Goal: Information Seeking & Learning: Understand process/instructions

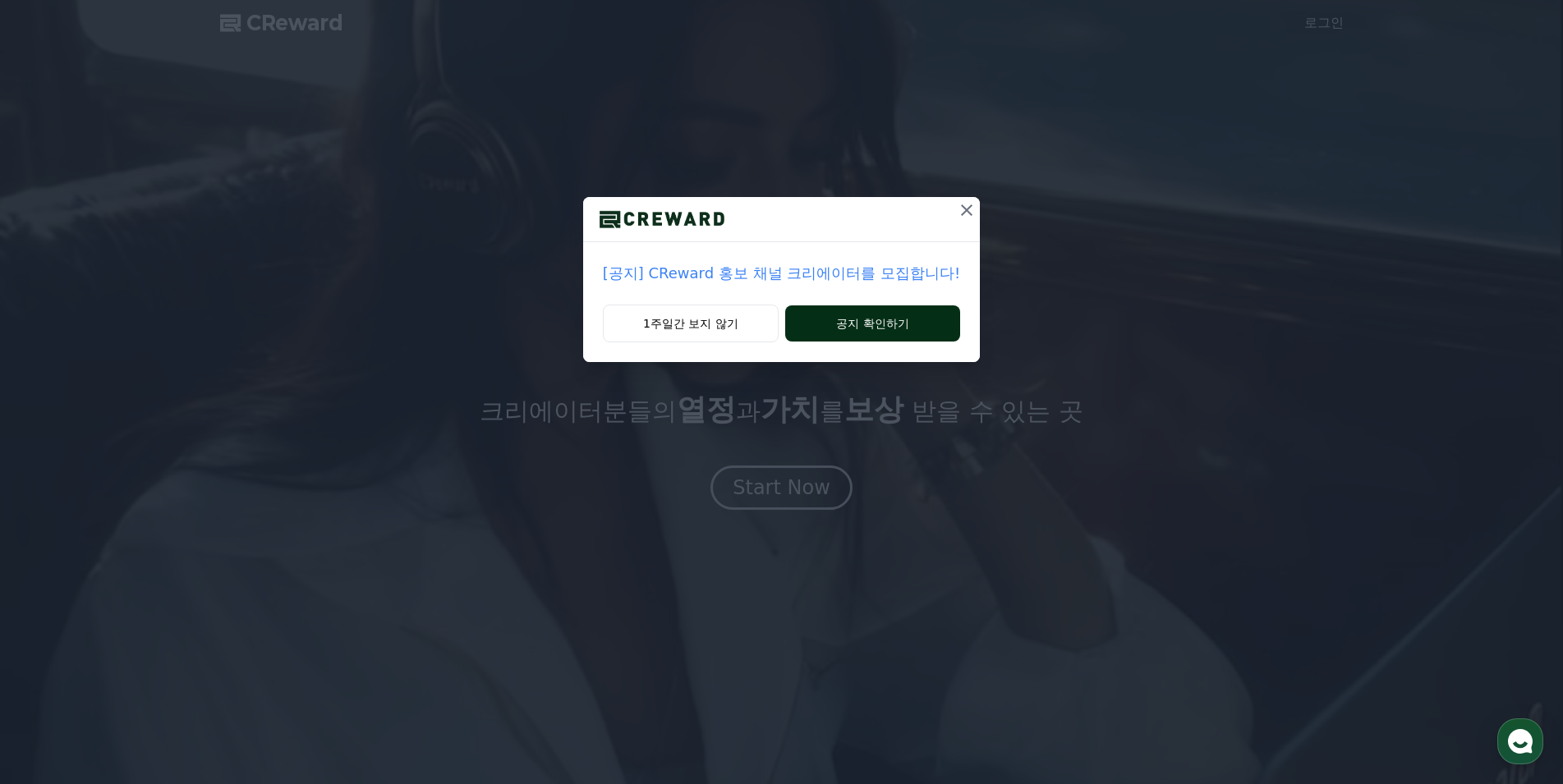
click at [854, 335] on button "공지 확인하기" at bounding box center [873, 324] width 175 height 37
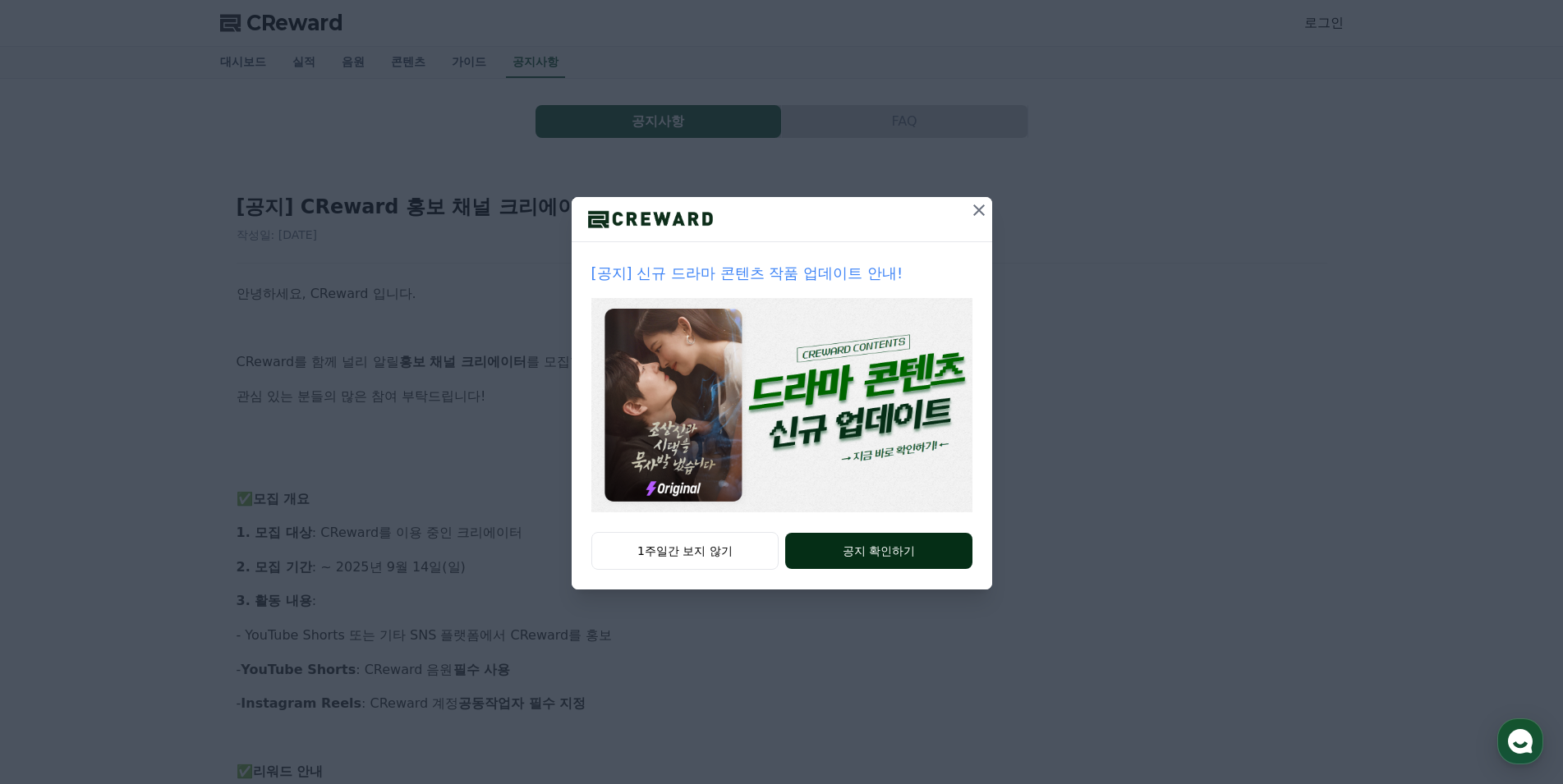
click at [849, 566] on button "공지 확인하기" at bounding box center [878, 551] width 186 height 37
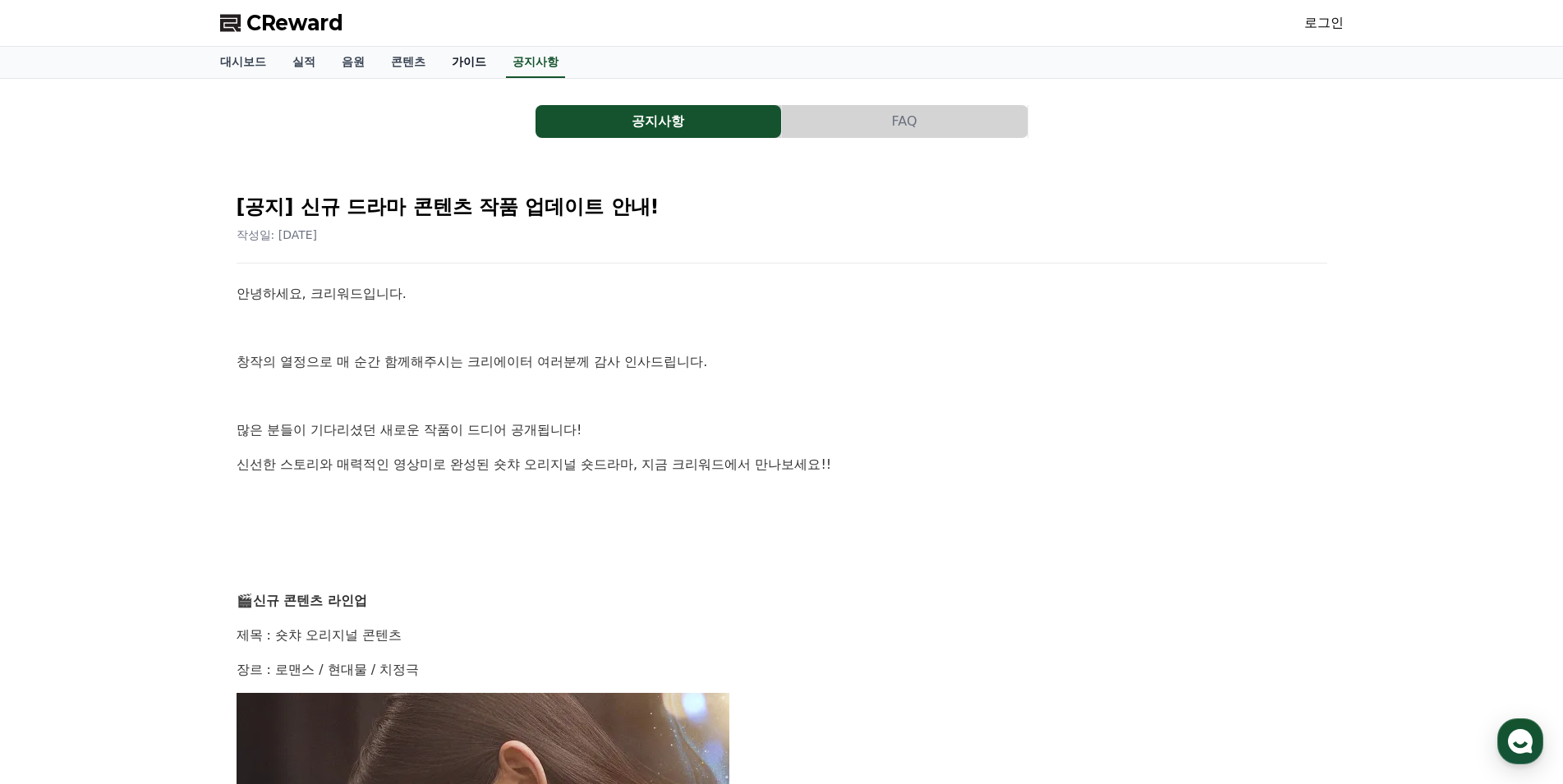
click at [452, 63] on link "가이드" at bounding box center [468, 63] width 61 height 31
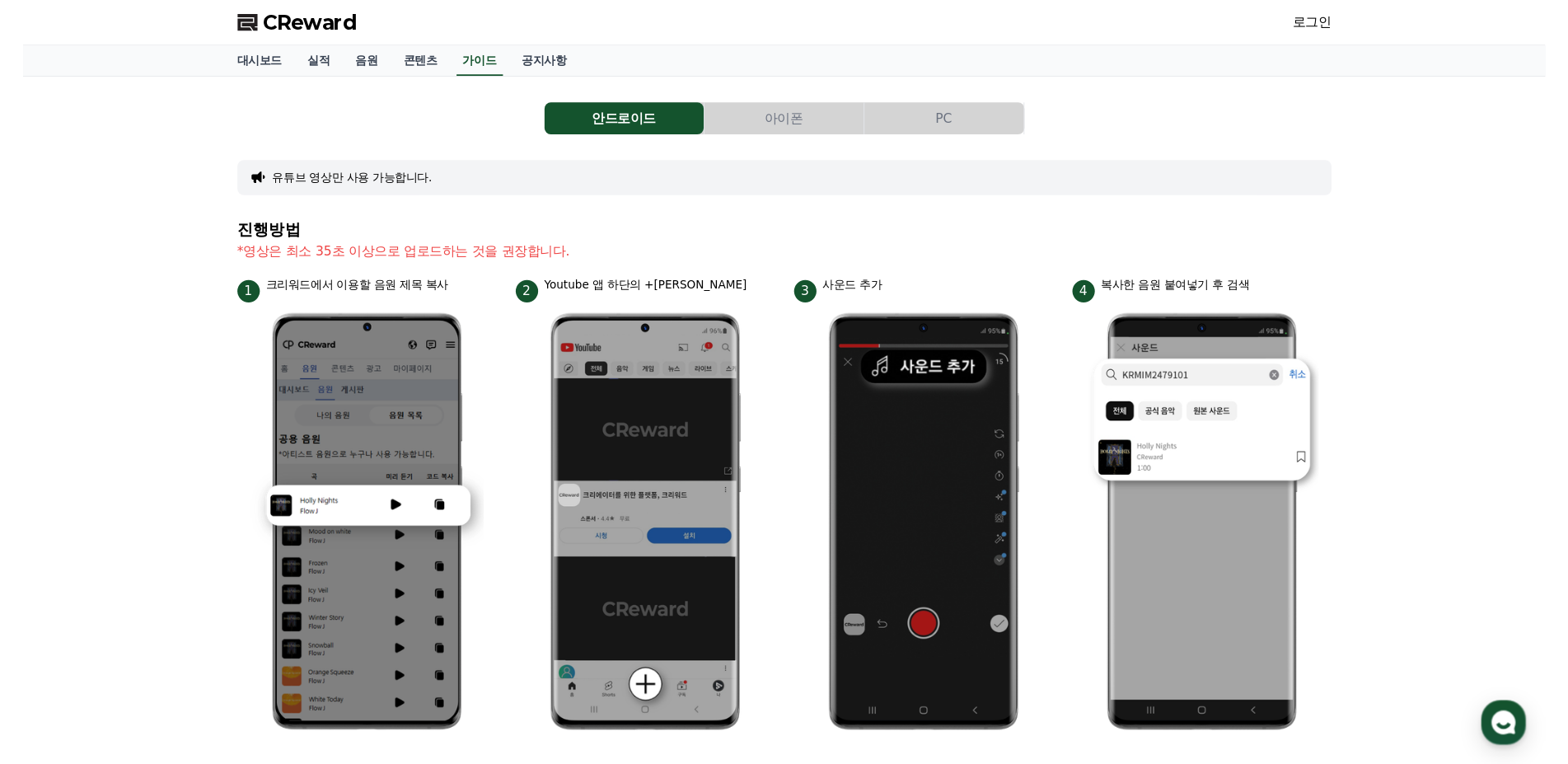
scroll to position [702, 0]
